Goal: Information Seeking & Learning: Learn about a topic

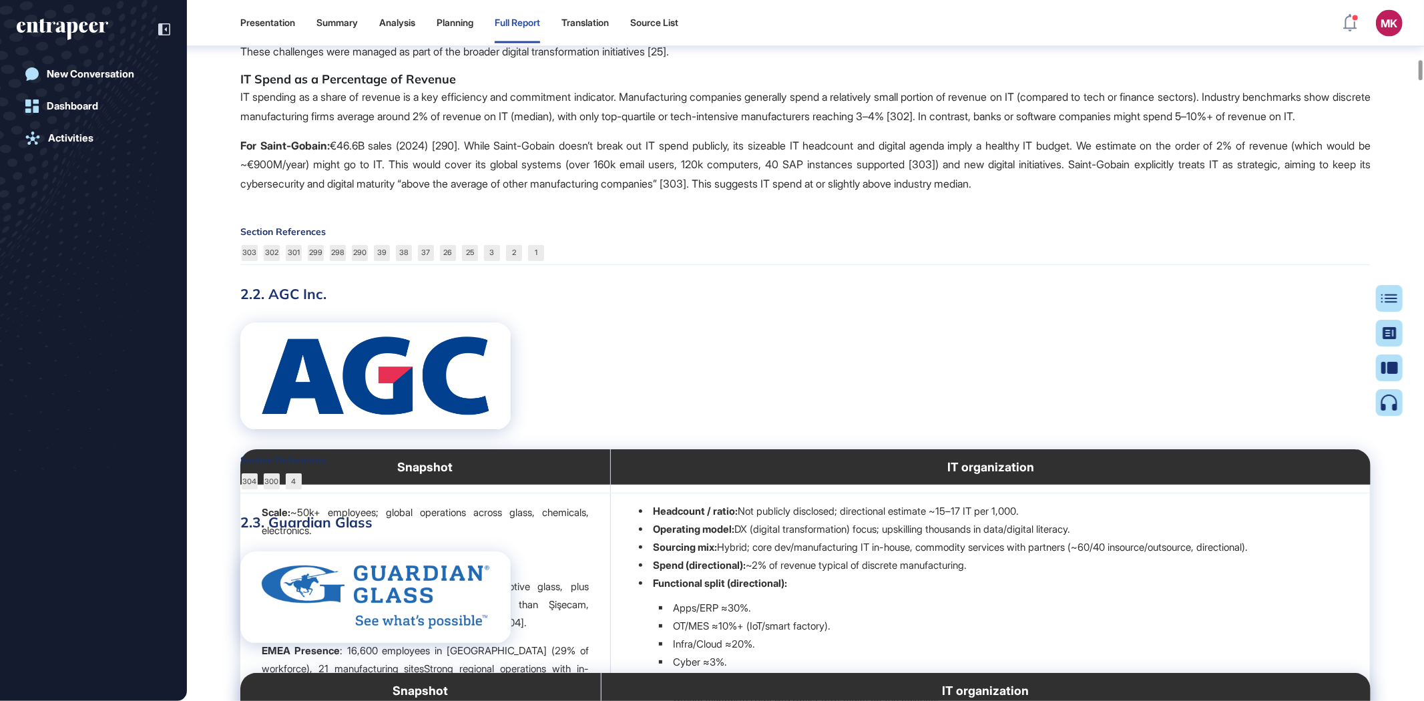
scroll to position [6353, 0]
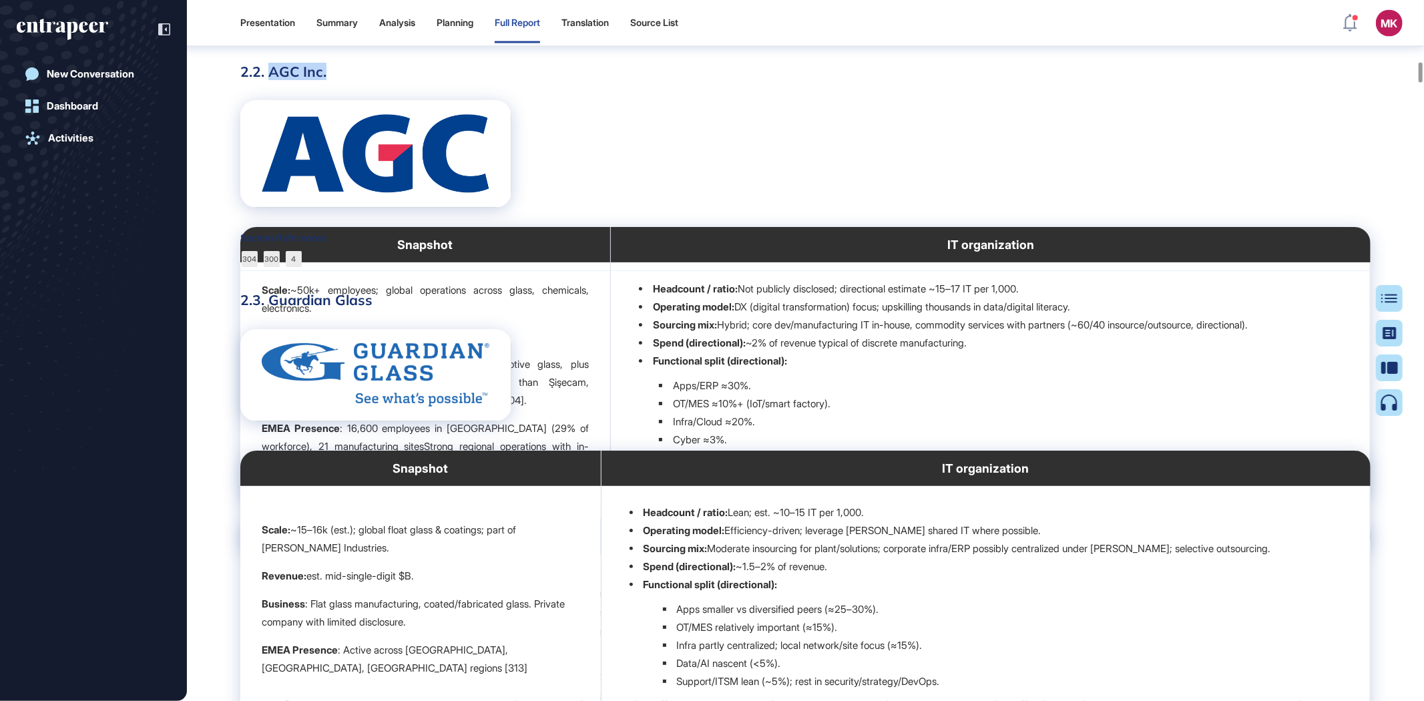
drag, startPoint x: 327, startPoint y: 143, endPoint x: 271, endPoint y: 143, distance: 56.1
click at [271, 80] on h3 "2.2. AGC Inc." at bounding box center [805, 71] width 1130 height 17
drag, startPoint x: 325, startPoint y: 145, endPoint x: 334, endPoint y: 143, distance: 8.9
click at [325, 80] on h3 "2.2. AGC Inc." at bounding box center [805, 71] width 1130 height 17
drag, startPoint x: 275, startPoint y: 148, endPoint x: 243, endPoint y: 148, distance: 32.1
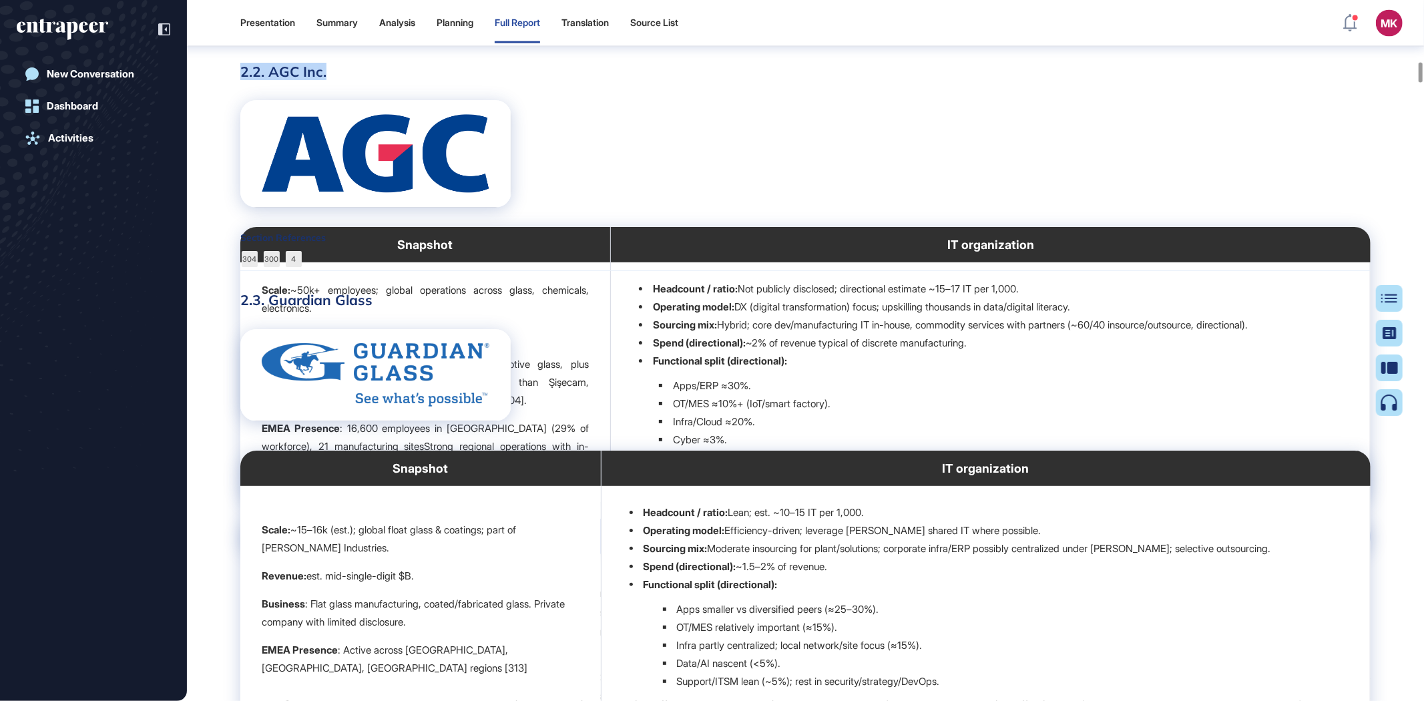
click at [243, 80] on h3 "2.2. AGC Inc." at bounding box center [805, 71] width 1130 height 17
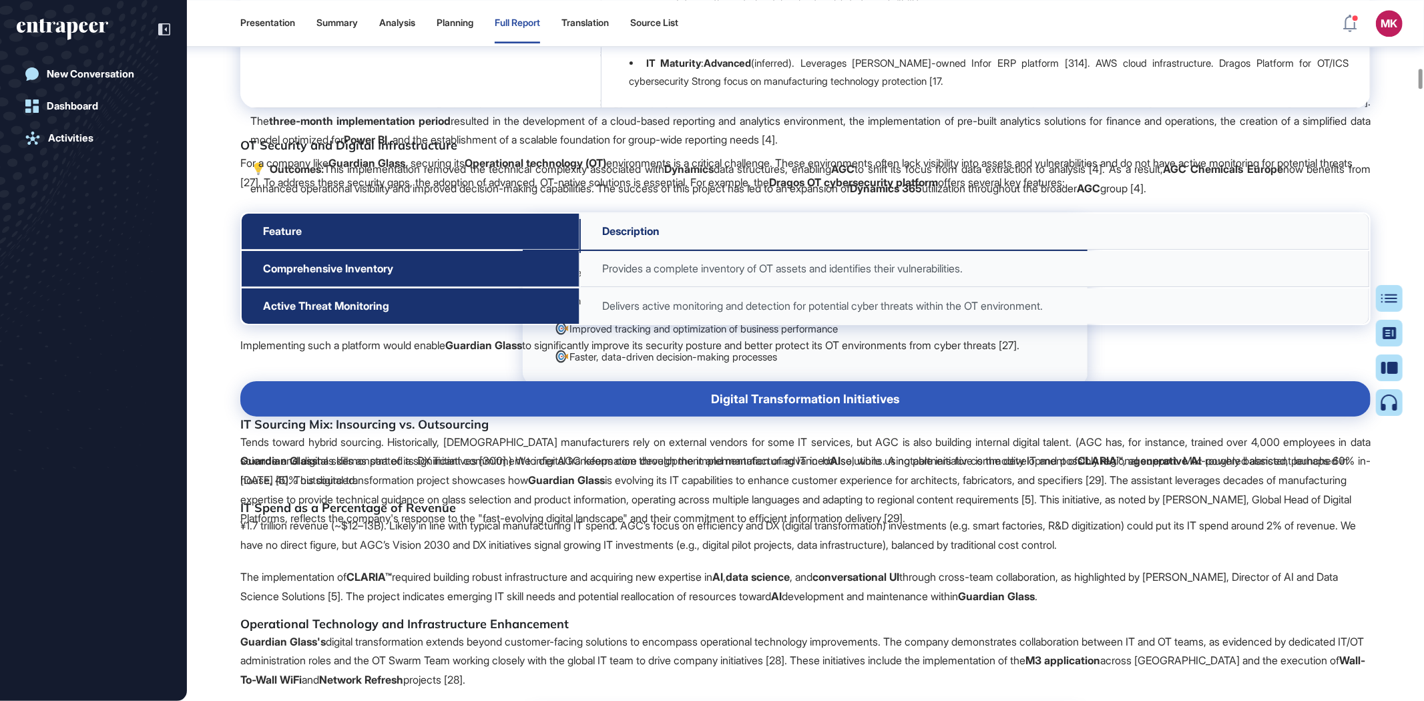
scroll to position [7021, 0]
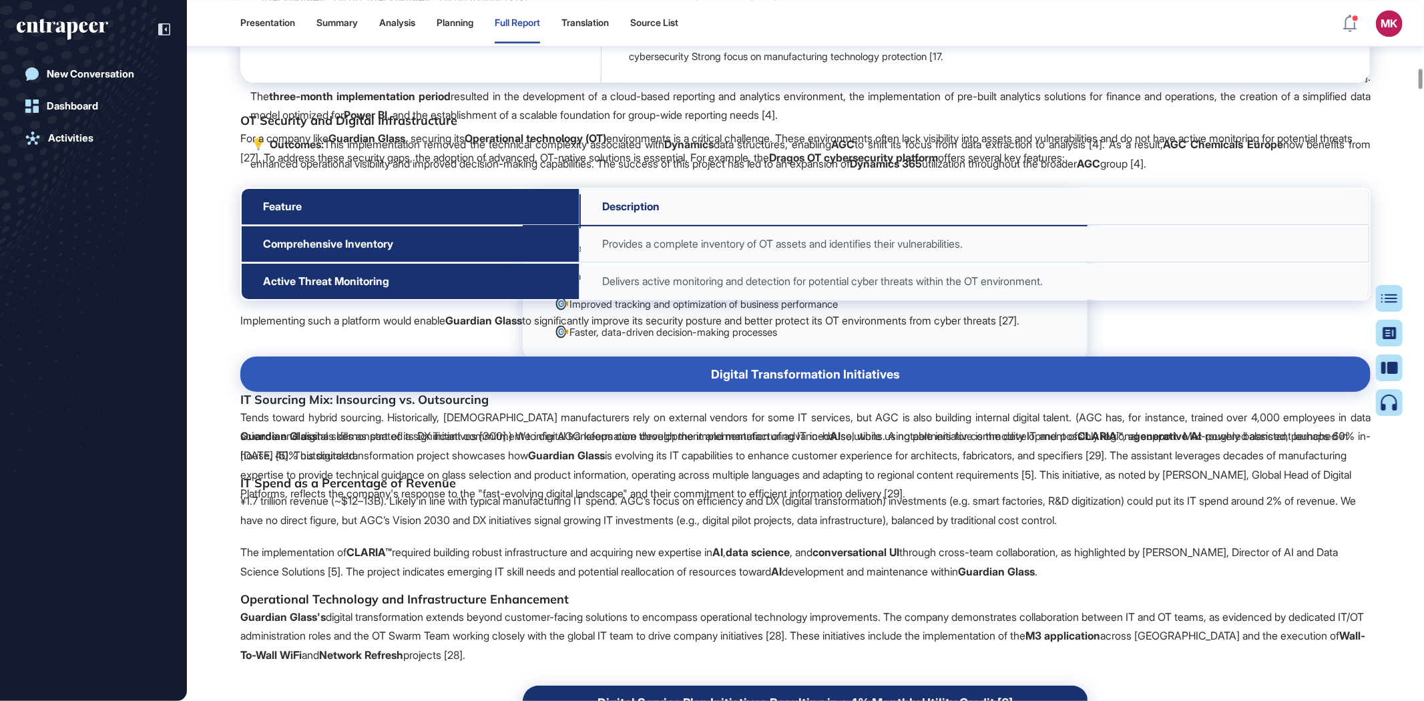
click at [1010, 168] on p "For a company like Guardian Glass , securing its Operational technology (OT) en…" at bounding box center [805, 148] width 1130 height 39
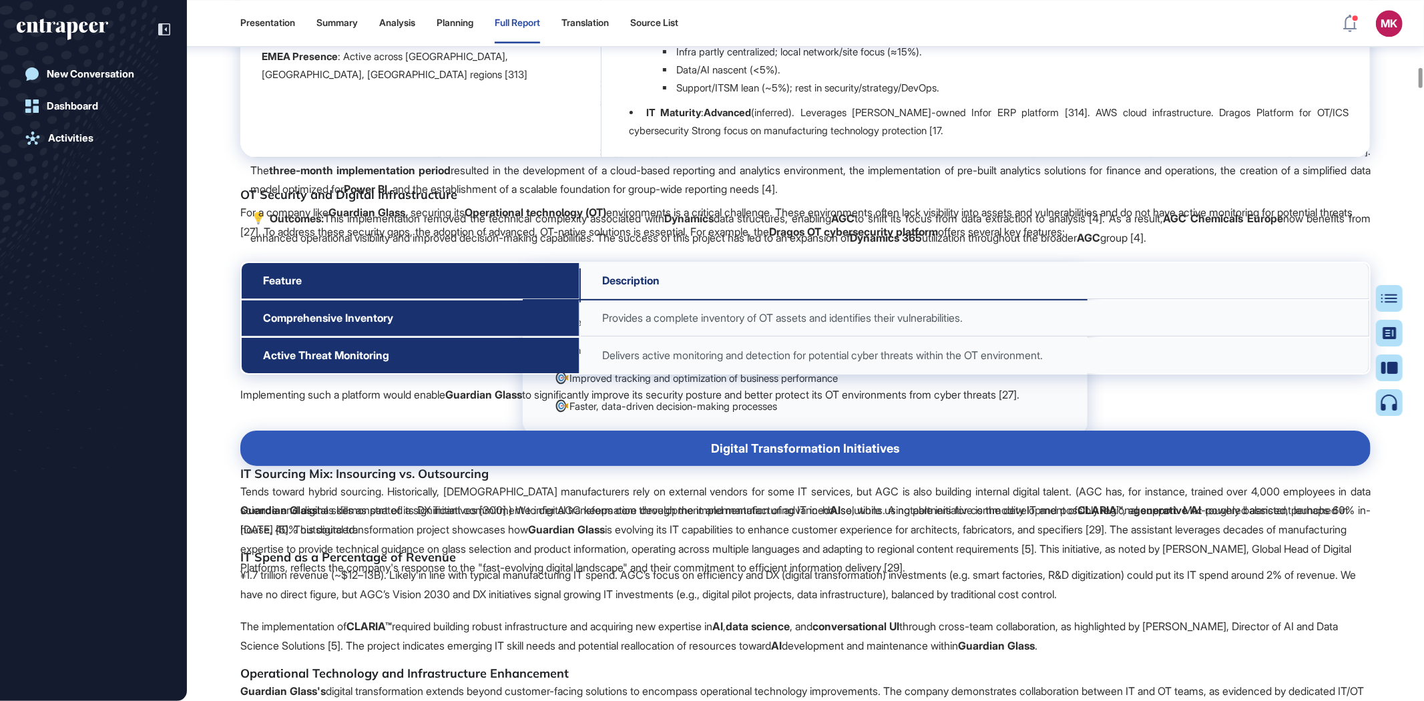
scroll to position [6575, 0]
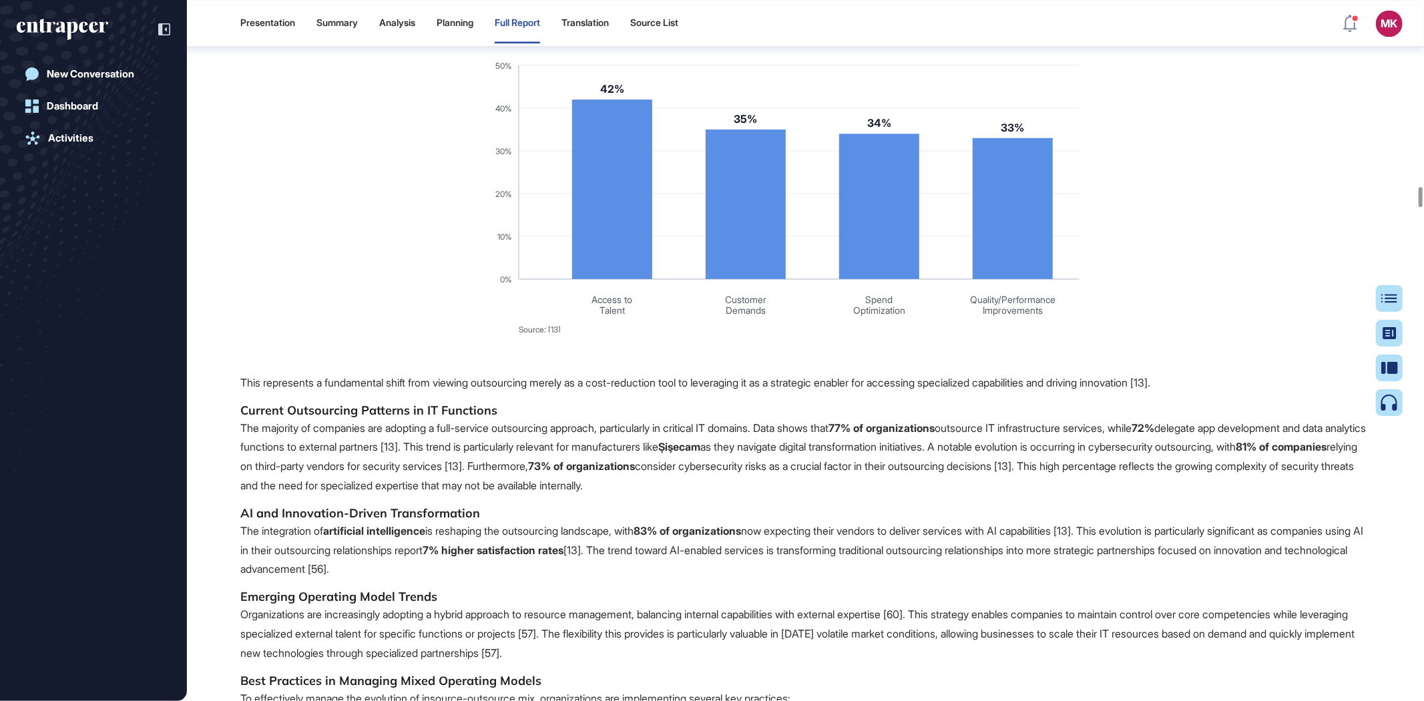
scroll to position [19933, 0]
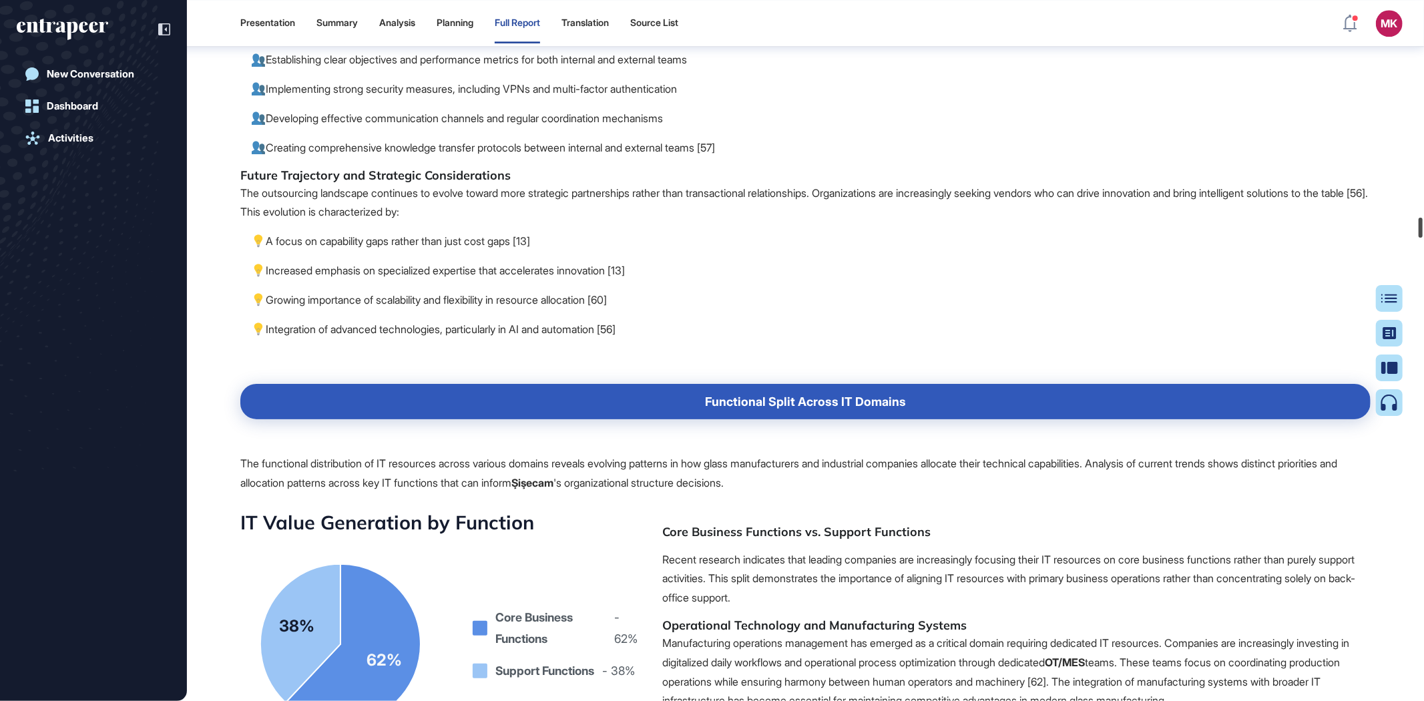
click at [1423, 228] on div at bounding box center [1421, 228] width 4 height 20
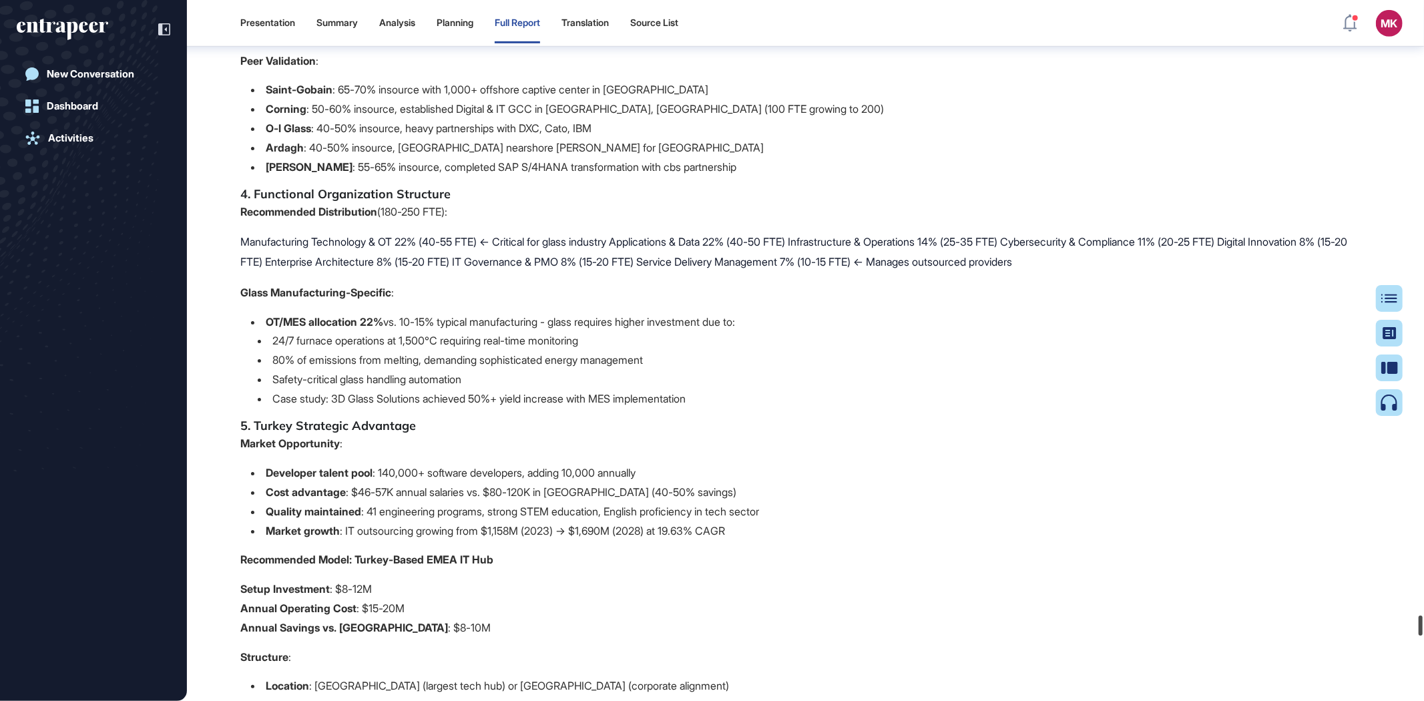
scroll to position [65129, 0]
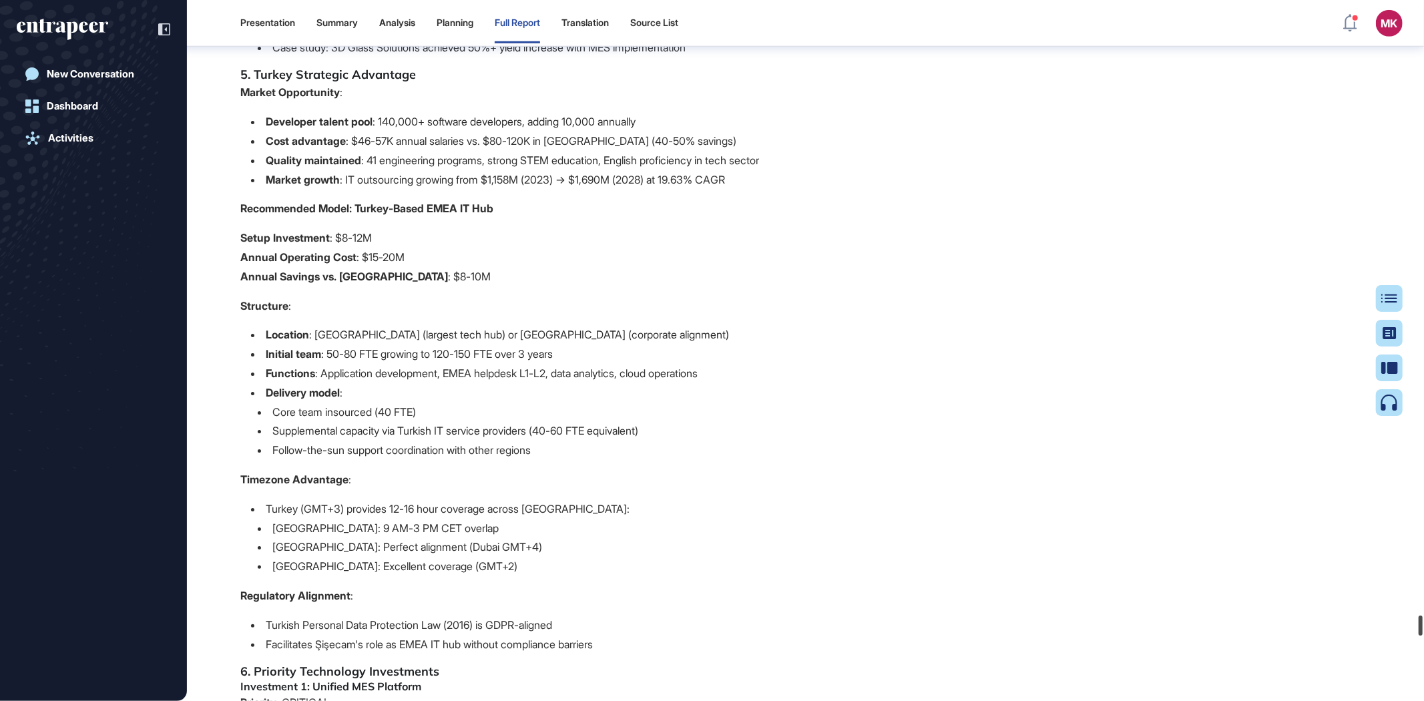
drag, startPoint x: 1420, startPoint y: 242, endPoint x: 1359, endPoint y: 625, distance: 388.2
click at [1359, 625] on div "Presentation Summary Analysis Planning Full Report Translation Source List MK A…" at bounding box center [712, 350] width 1424 height 701
